Goal: Task Accomplishment & Management: Manage account settings

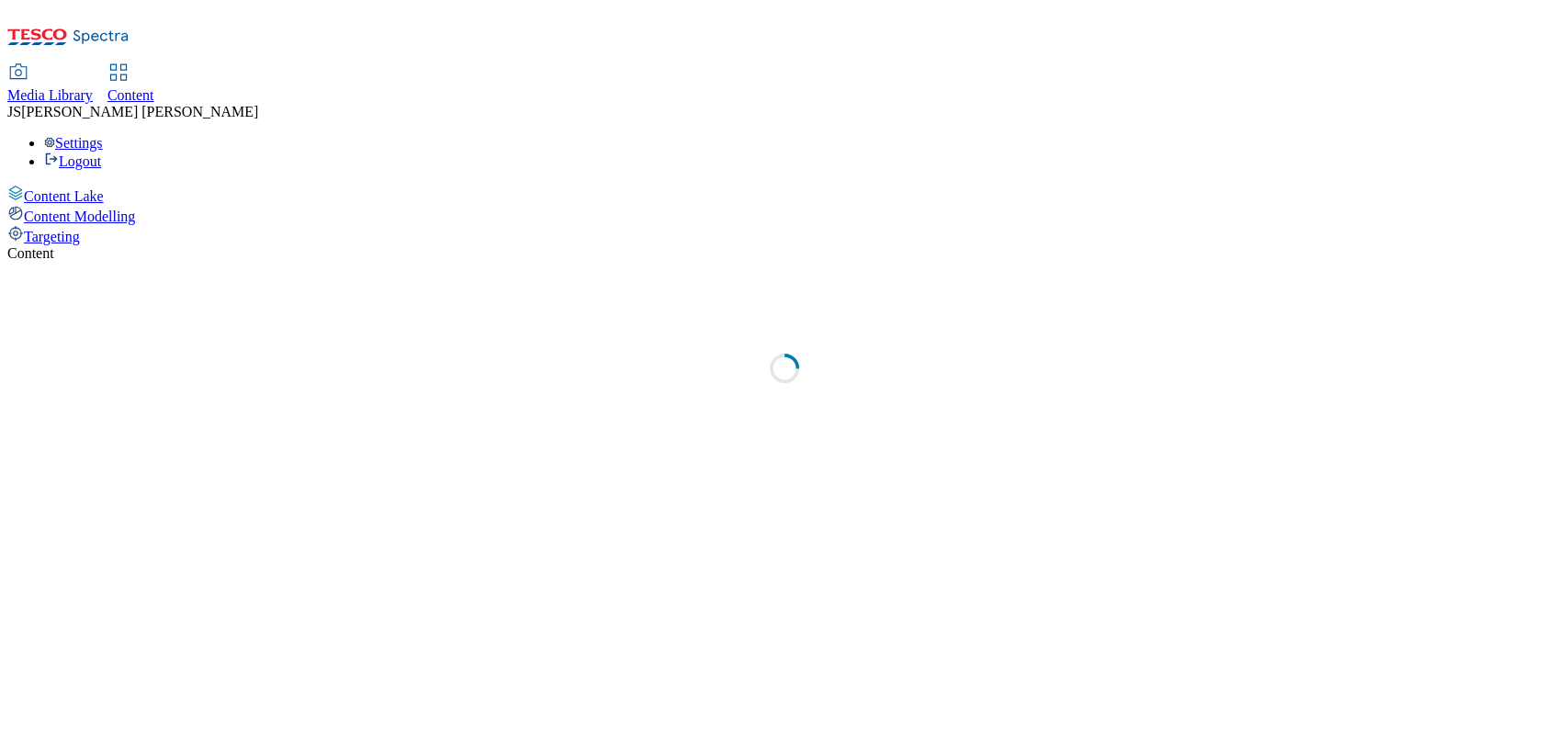
select select "ghs-uk"
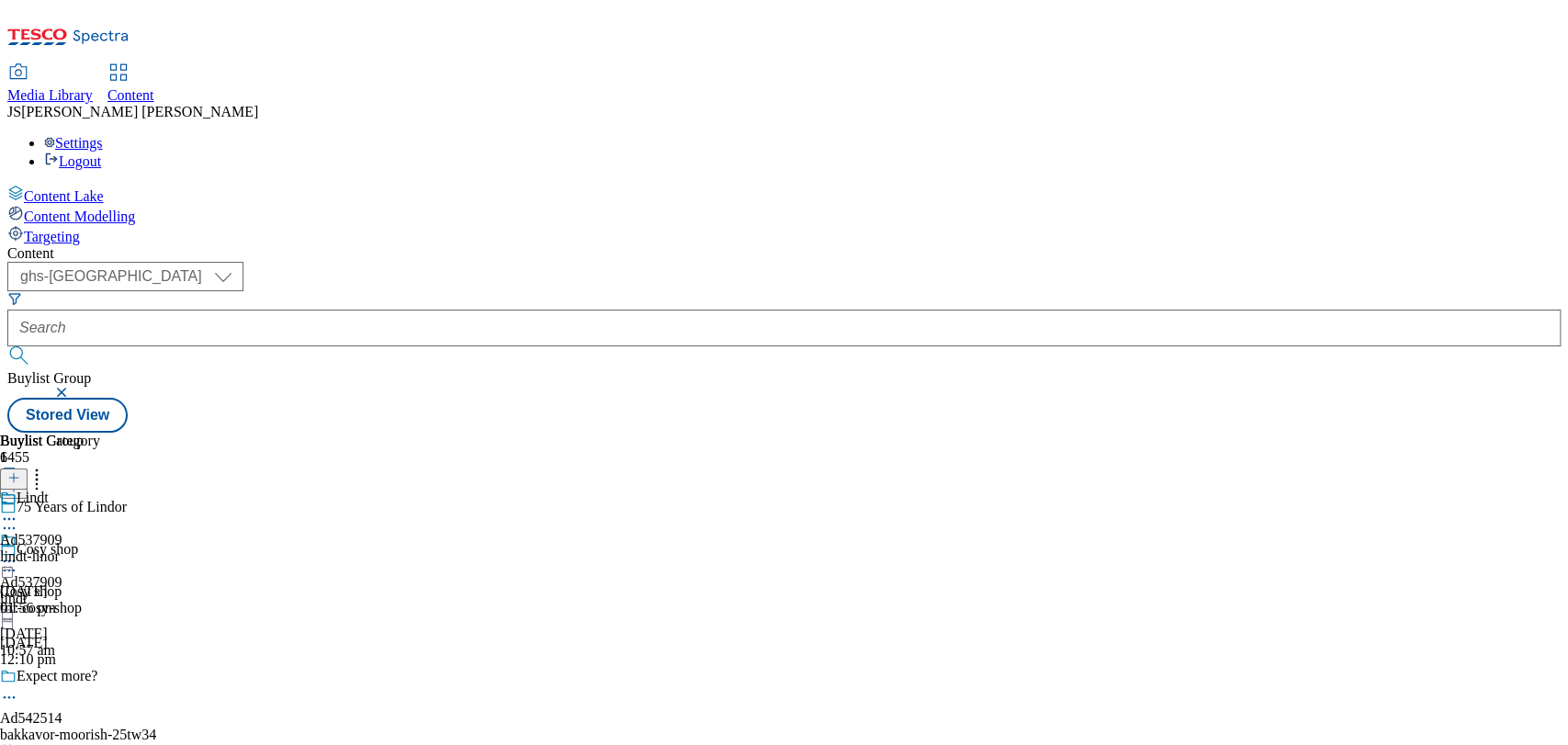
click at [73, 387] on button "button" at bounding box center [63, 392] width 18 height 11
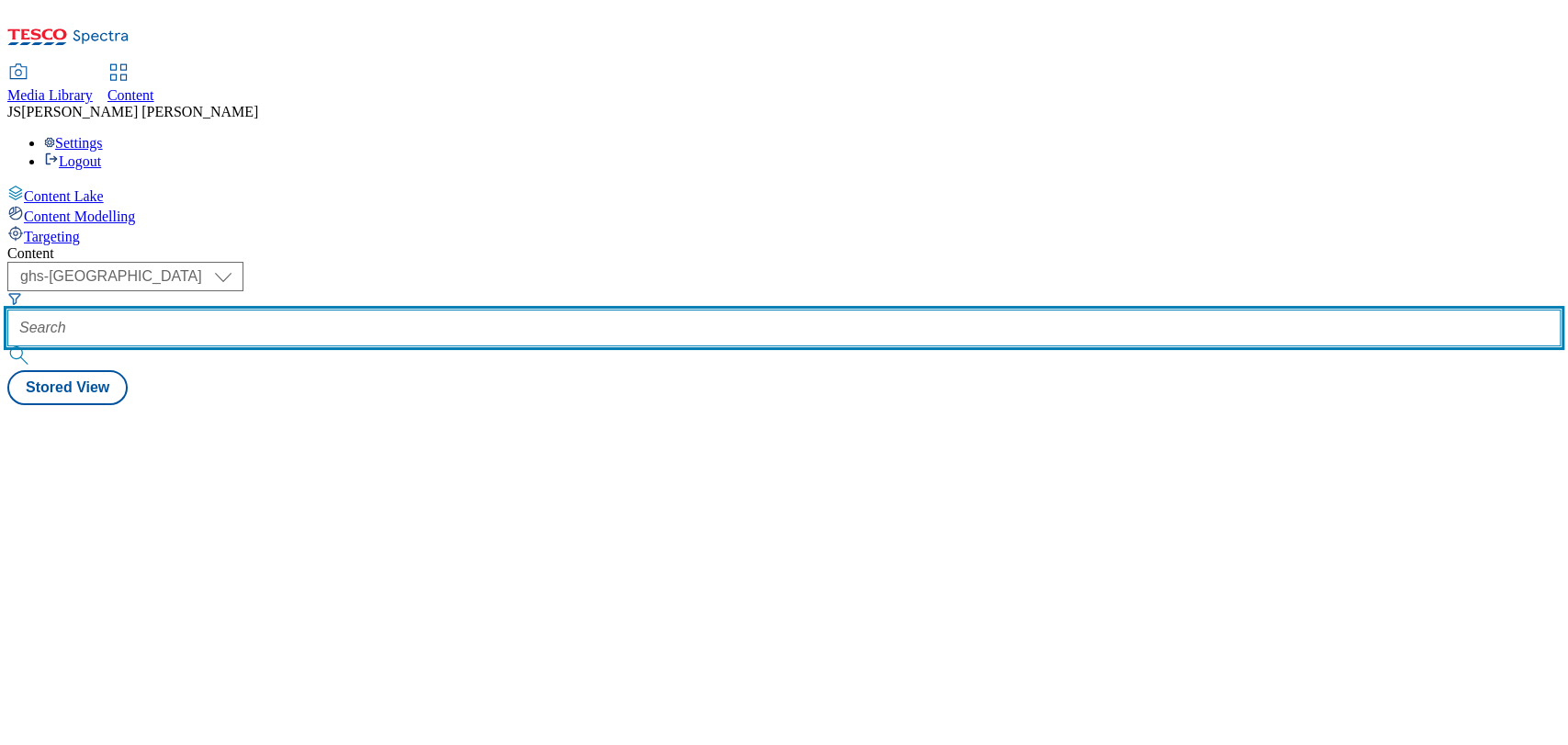
click at [428, 310] on input "text" at bounding box center [784, 328] width 1553 height 37
paste input "541986"
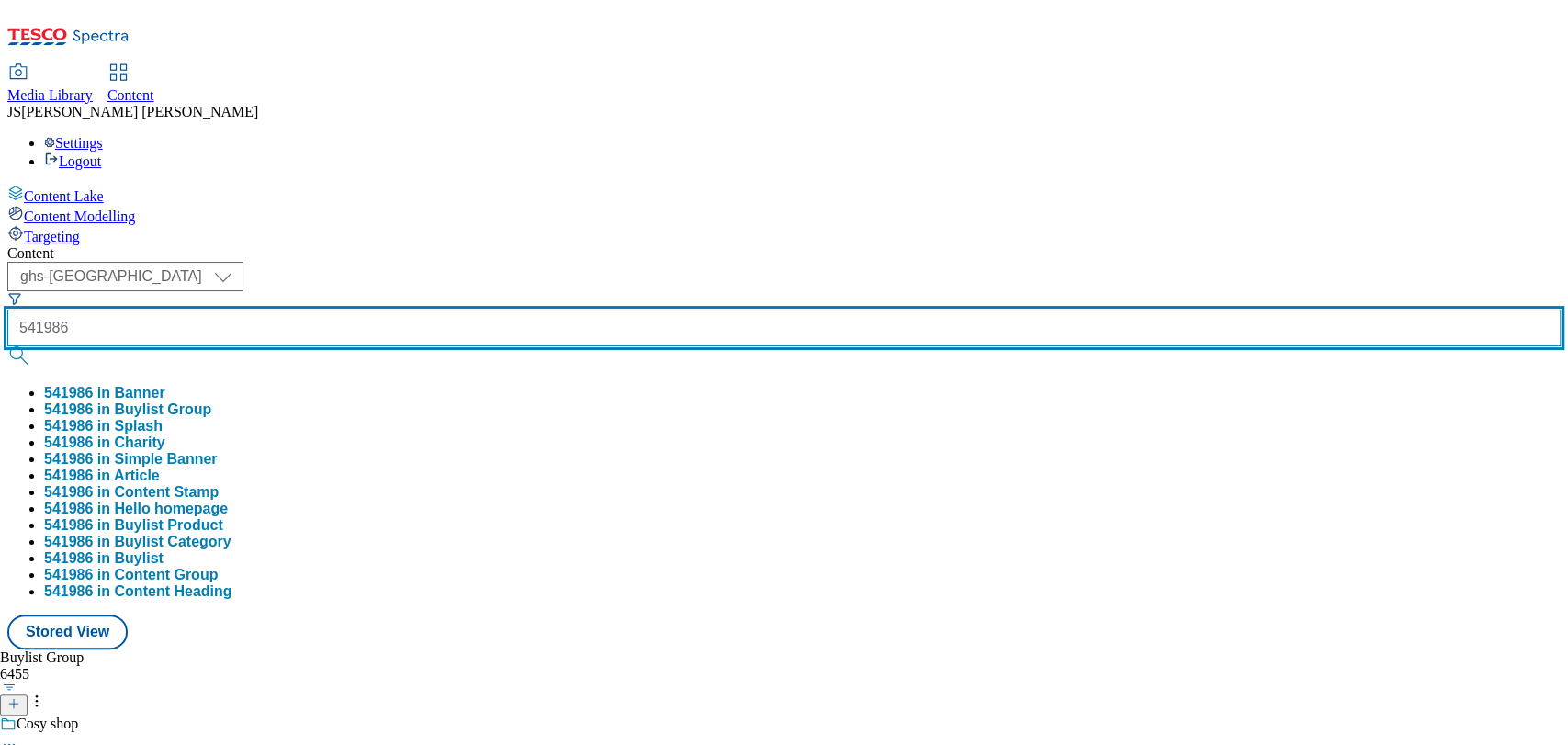
type input "541986"
click at [8, 346] on button "submit" at bounding box center [20, 355] width 26 height 18
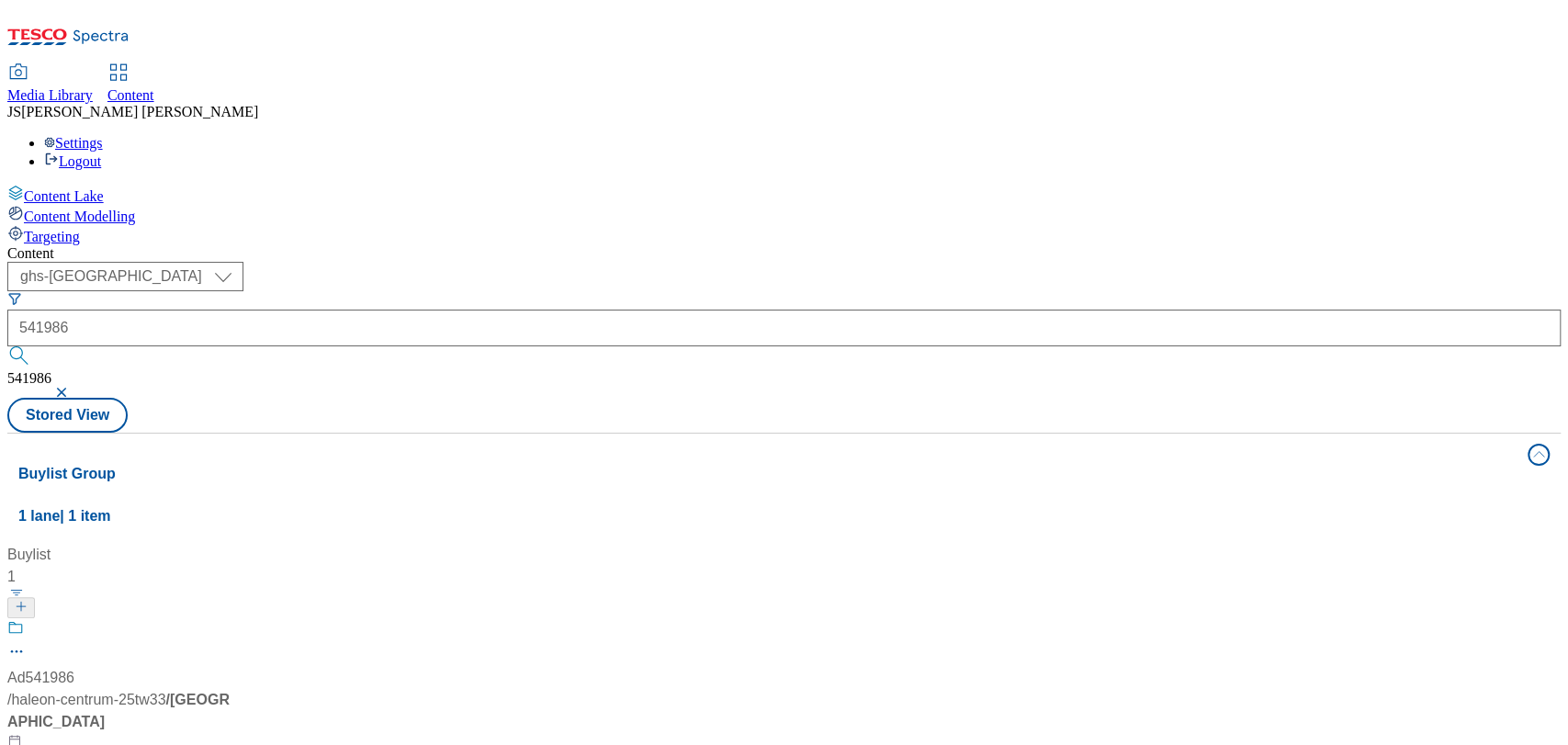
click at [681, 245] on div "Content" at bounding box center [784, 253] width 1553 height 16
click at [75, 667] on div "Ad541986" at bounding box center [41, 677] width 67 height 22
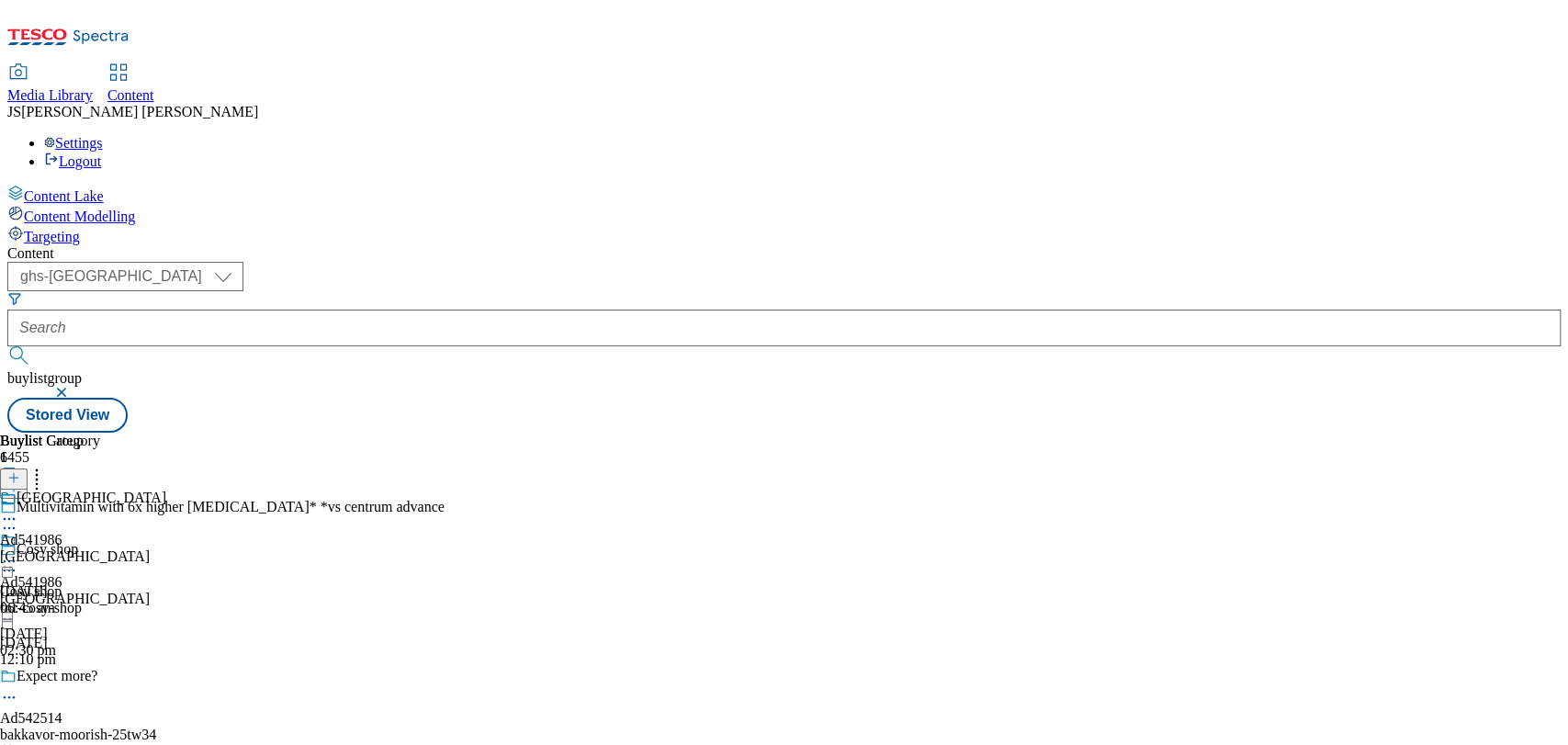
click at [18, 519] on icon at bounding box center [9, 527] width 18 height 18
click at [85, 555] on button "Edit" at bounding box center [61, 566] width 48 height 21
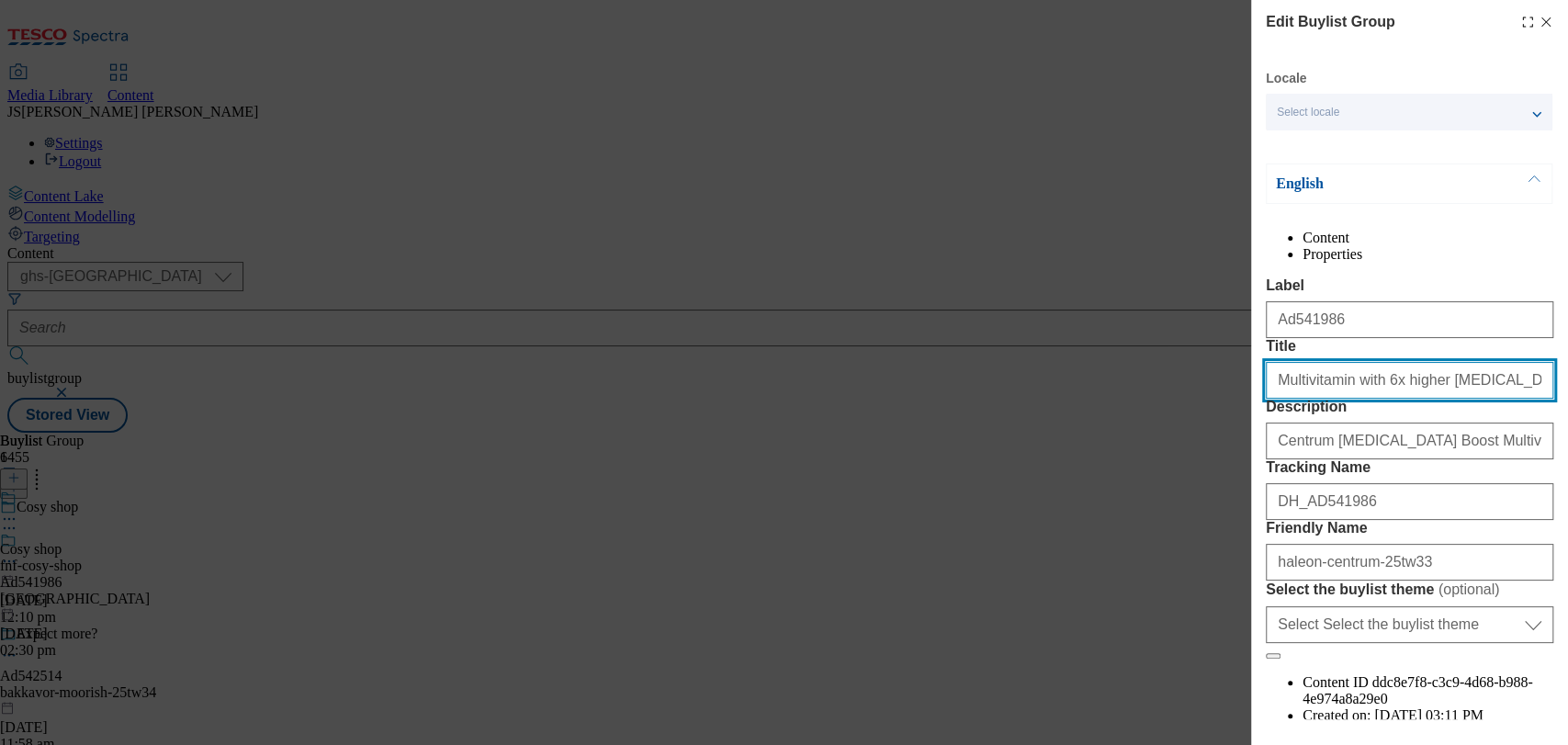
click at [1392, 399] on input "Multivitamin with 6x higher vitamin d* *vs centrum advance" at bounding box center [1409, 380] width 287 height 37
paste input "Centrum Vitamin D Boost"
type input "Centrum Vitamin D Boost"
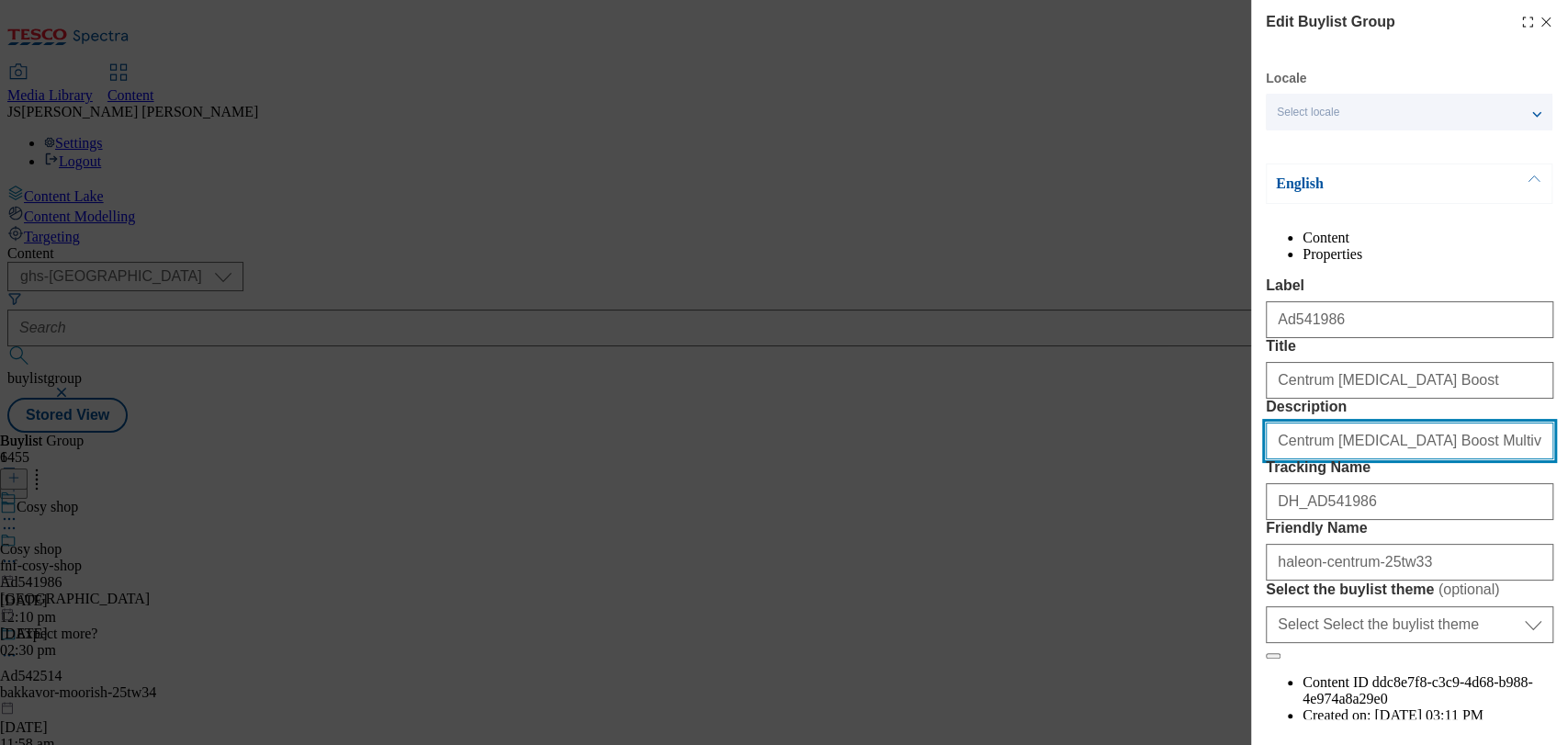
scroll to position [0, 1]
drag, startPoint x: 1422, startPoint y: 546, endPoint x: 1556, endPoint y: 565, distance: 135.3
click at [1563, 558] on div "Edit Buylist Group Locale Select locale English Welsh English Content Propertie…" at bounding box center [1408, 359] width 317 height 719
click at [1481, 580] on form "Label Ad541986 Title Centrum Vitamin D Boost Description Centrum Vitamin D Boos…" at bounding box center [1409, 468] width 287 height 382
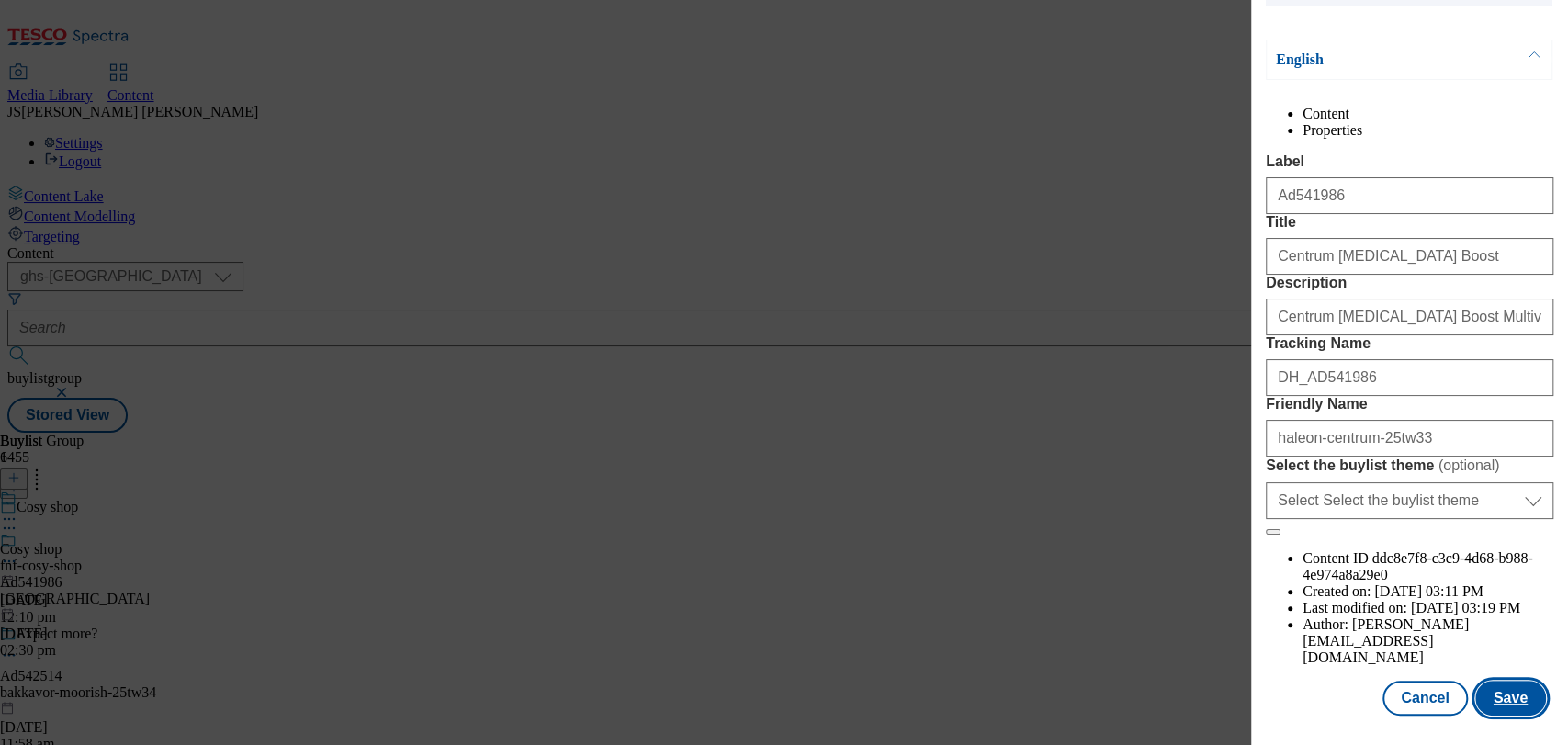
click at [1481, 680] on button "Save" at bounding box center [1510, 698] width 71 height 35
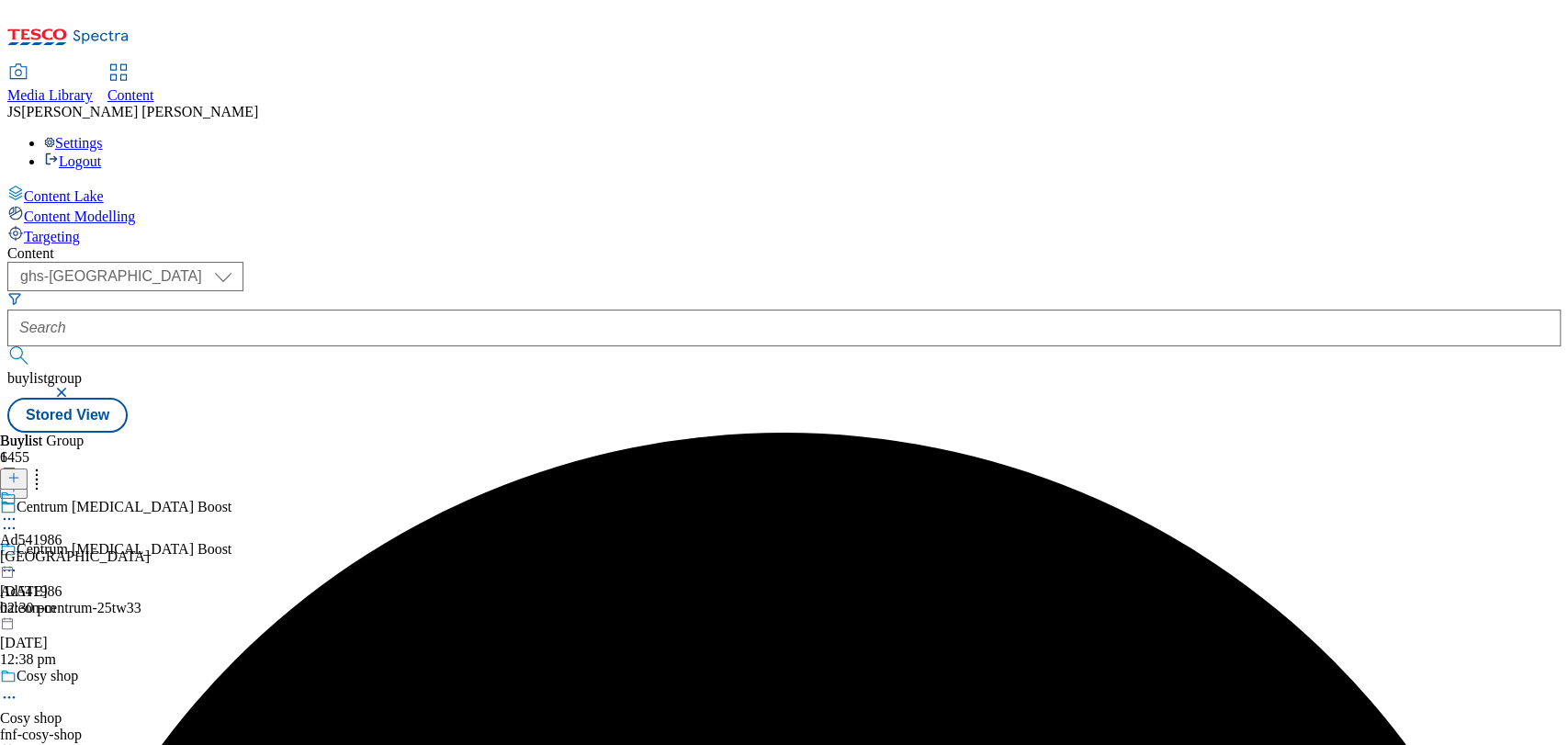
click at [18, 510] on icon at bounding box center [9, 519] width 18 height 18
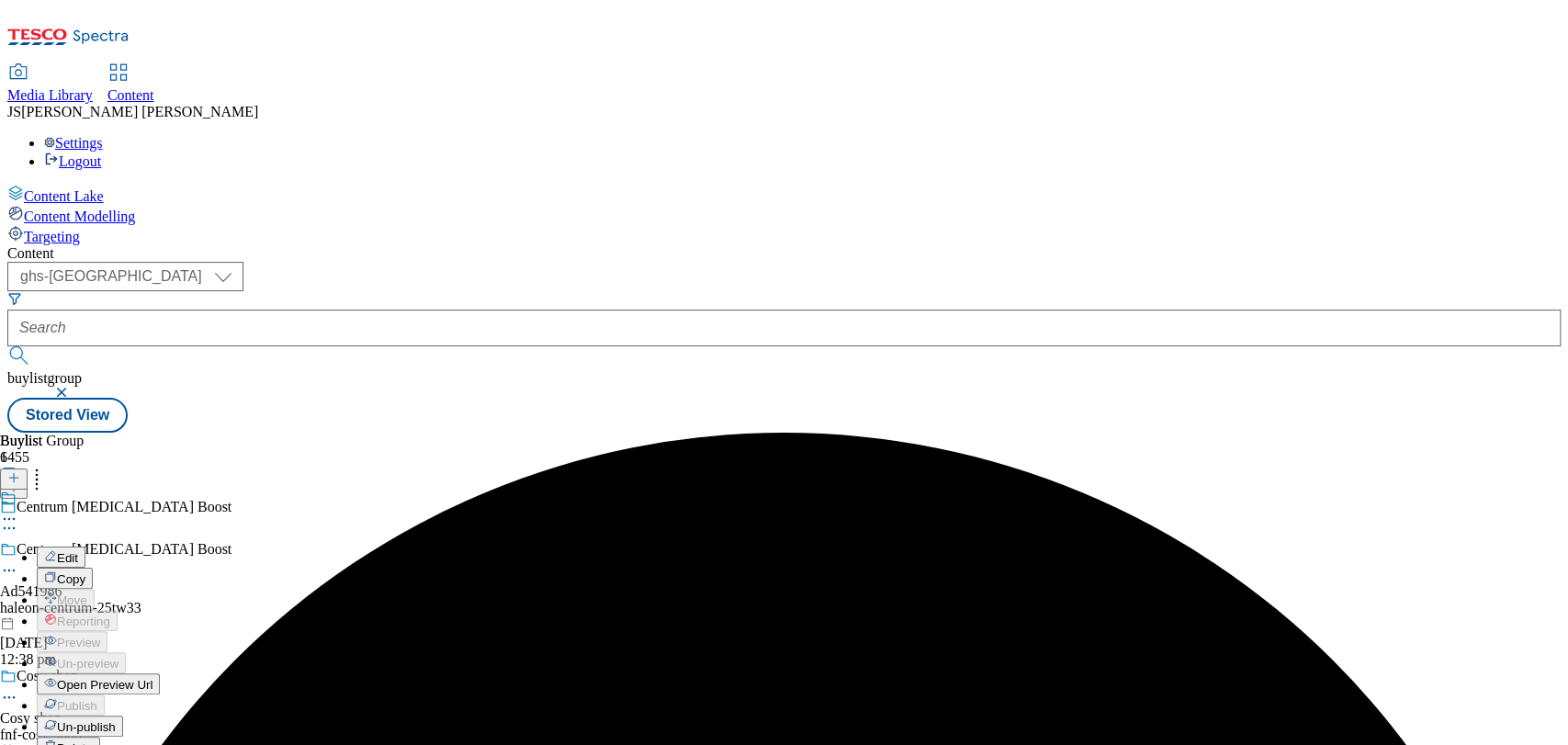
click at [116, 720] on span "Un-publish" at bounding box center [86, 727] width 59 height 14
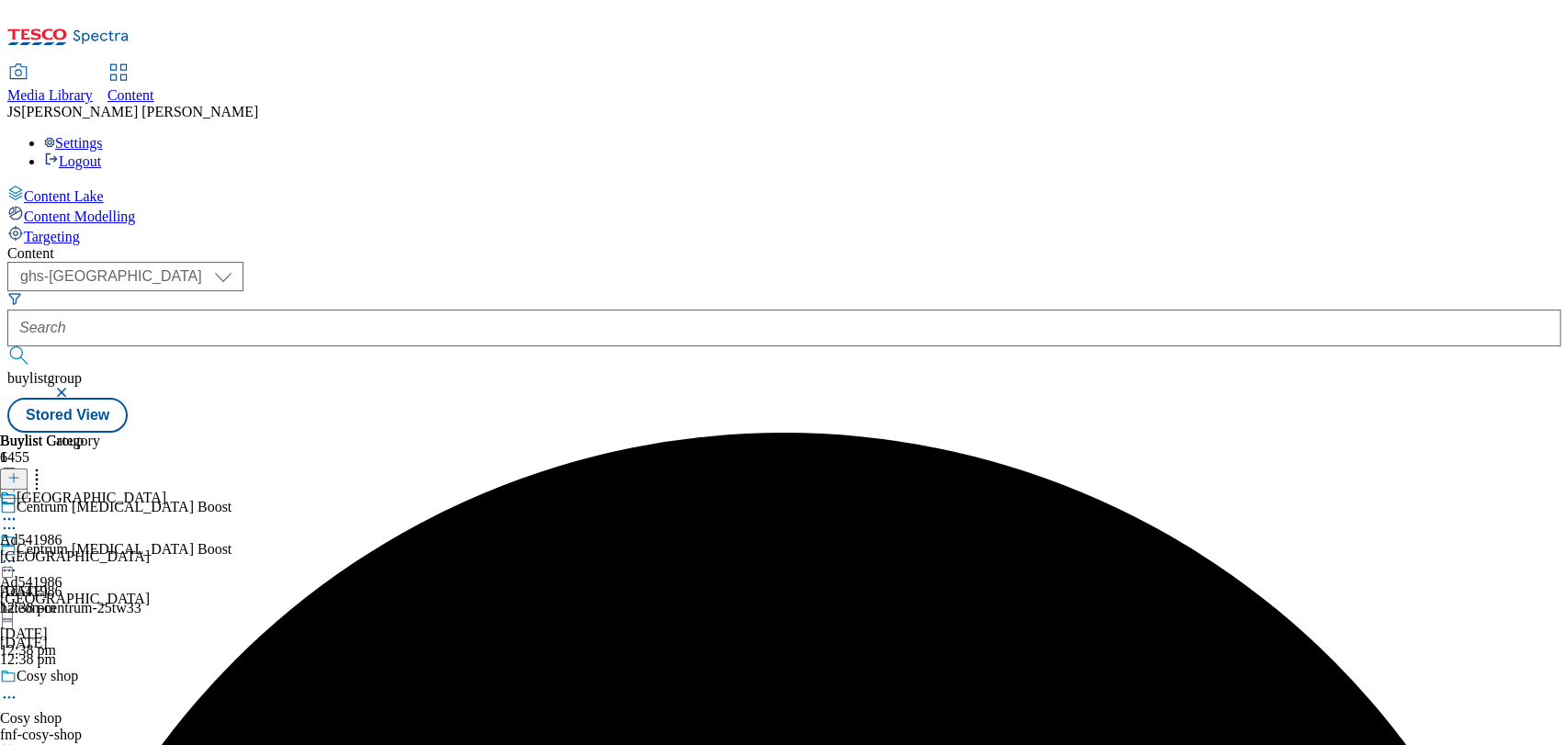
click at [18, 551] on icon at bounding box center [9, 560] width 18 height 18
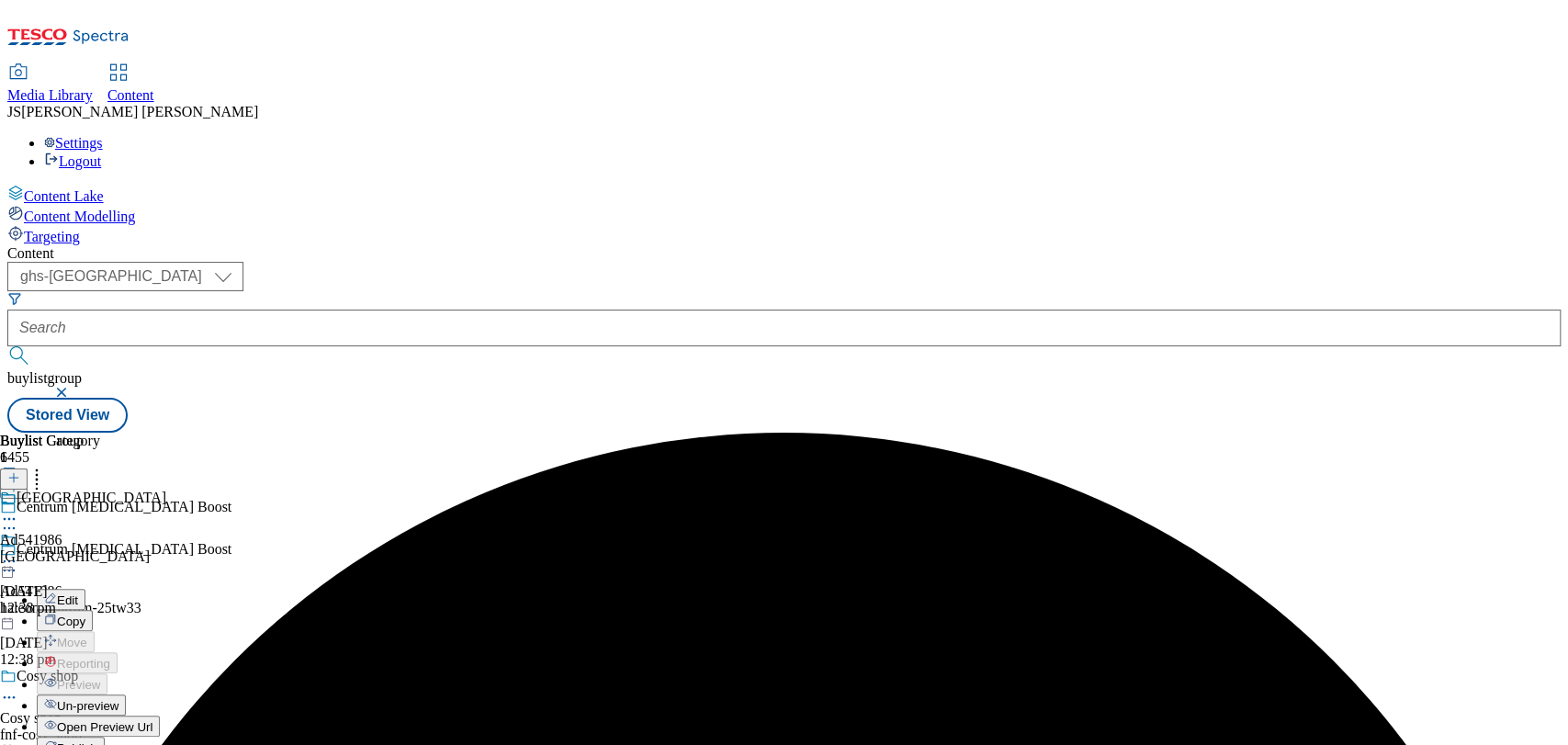
click at [98, 741] on span "Publish" at bounding box center [77, 748] width 41 height 14
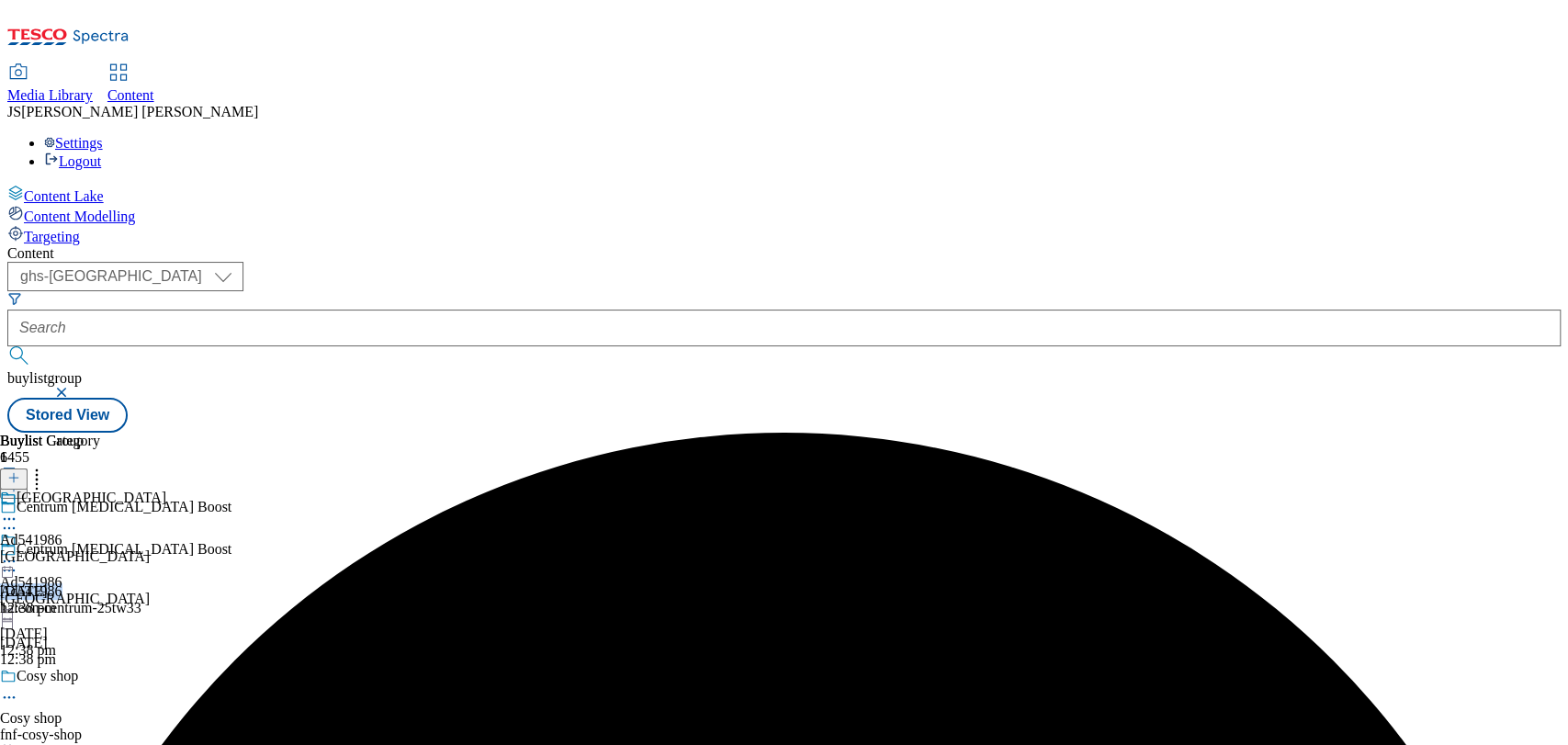
click at [398, 541] on div "Centrum Vitamin D Boost Ad541986 haleon-centrum-25tw33 7 Oct 2025 12:38 pm" at bounding box center [198, 604] width 398 height 127
click at [18, 561] on icon at bounding box center [9, 570] width 18 height 18
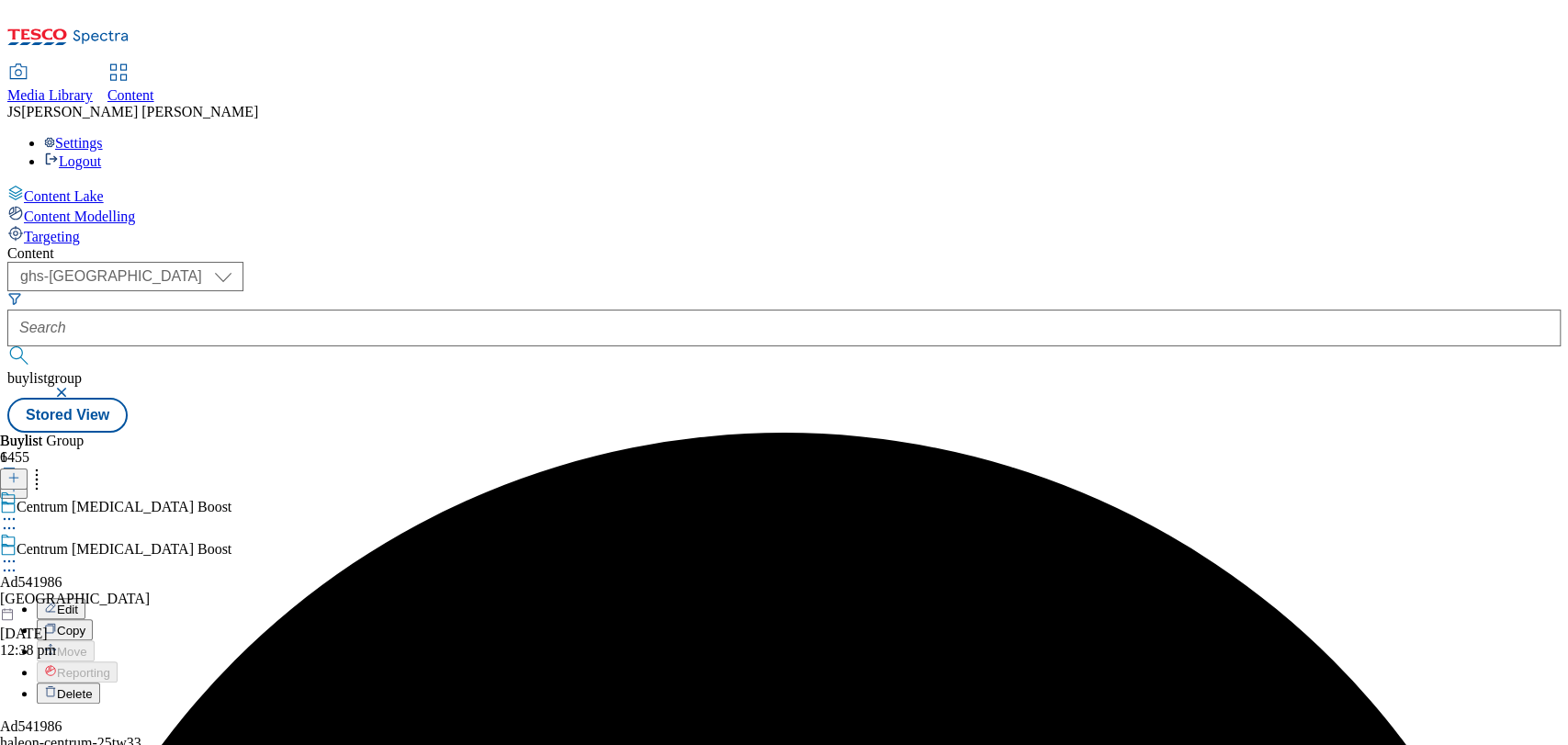
click at [85, 598] on button "Edit" at bounding box center [61, 609] width 48 height 21
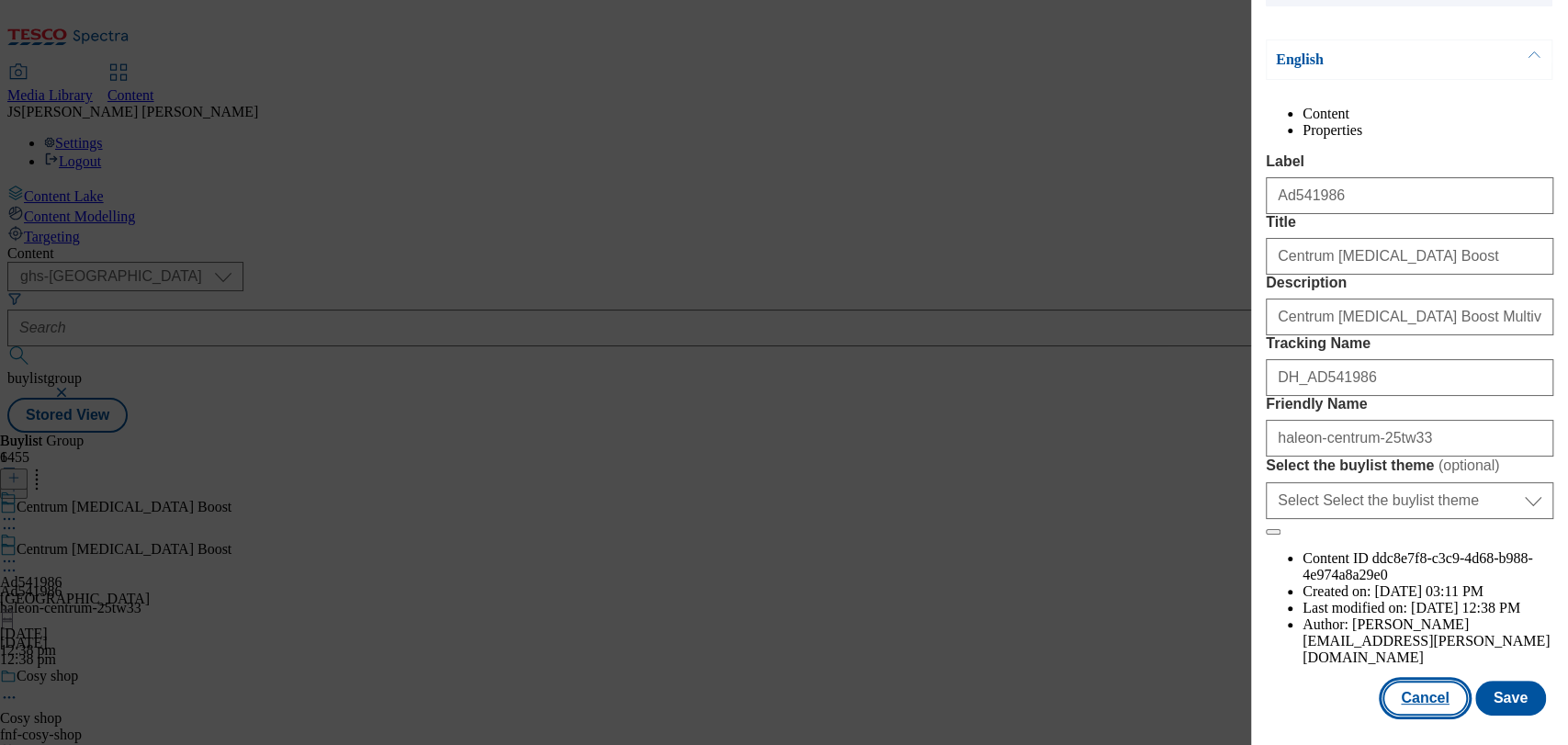
click at [1387, 690] on button "Cancel" at bounding box center [1424, 698] width 84 height 35
